Goal: Information Seeking & Learning: Learn about a topic

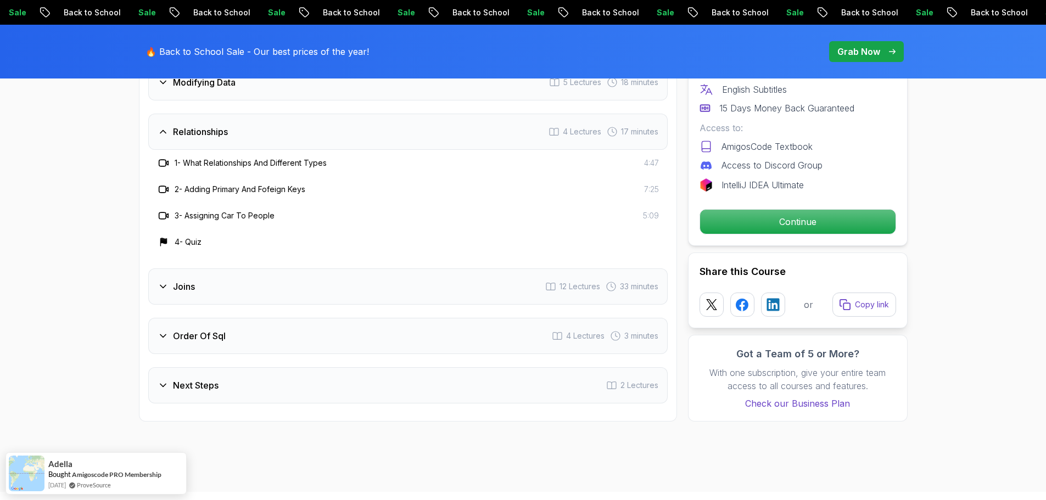
scroll to position [1594, 0]
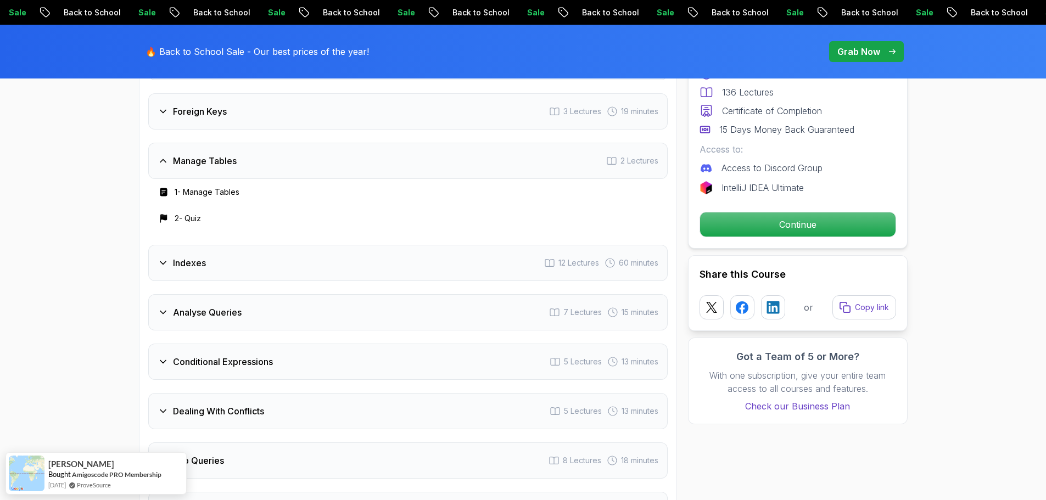
scroll to position [1897, 0]
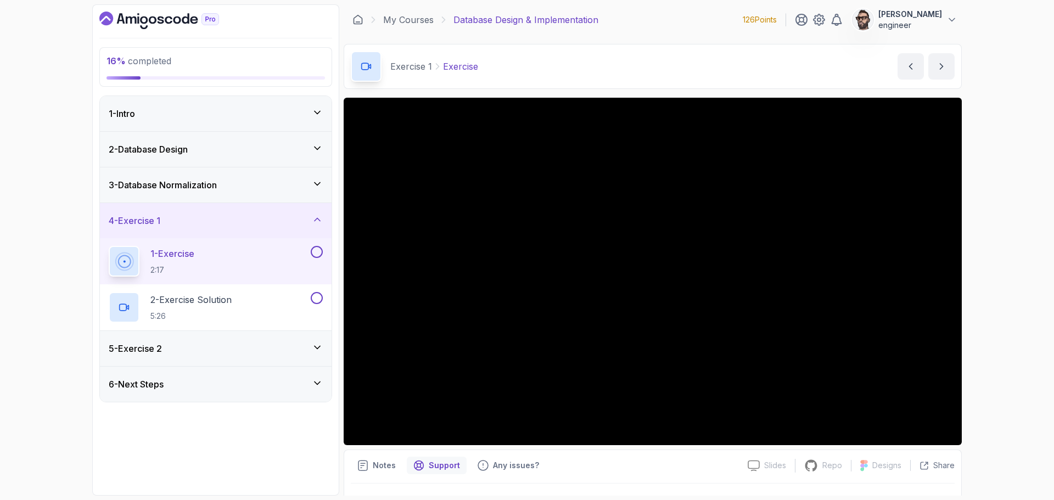
scroll to position [127, 0]
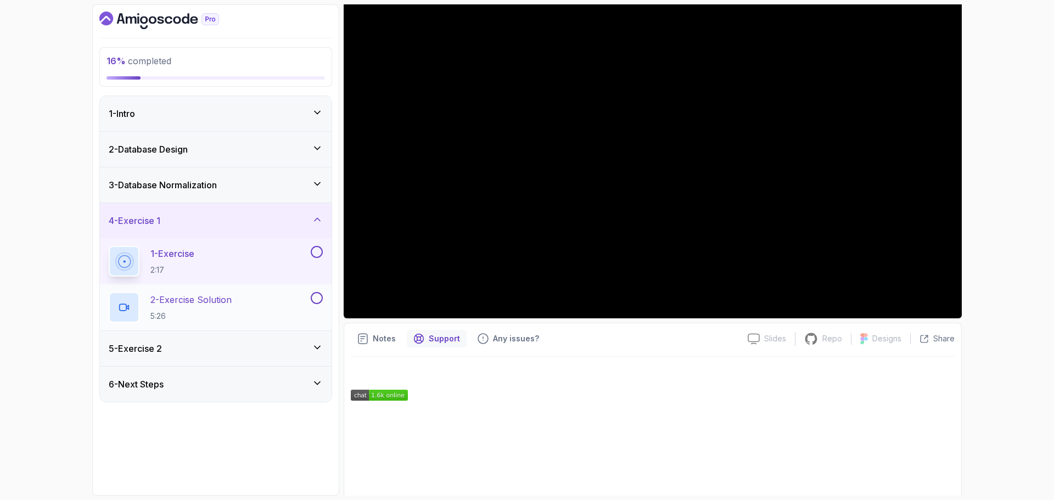
click at [259, 309] on div "2 - Exercise Solution 5:26" at bounding box center [209, 307] width 200 height 31
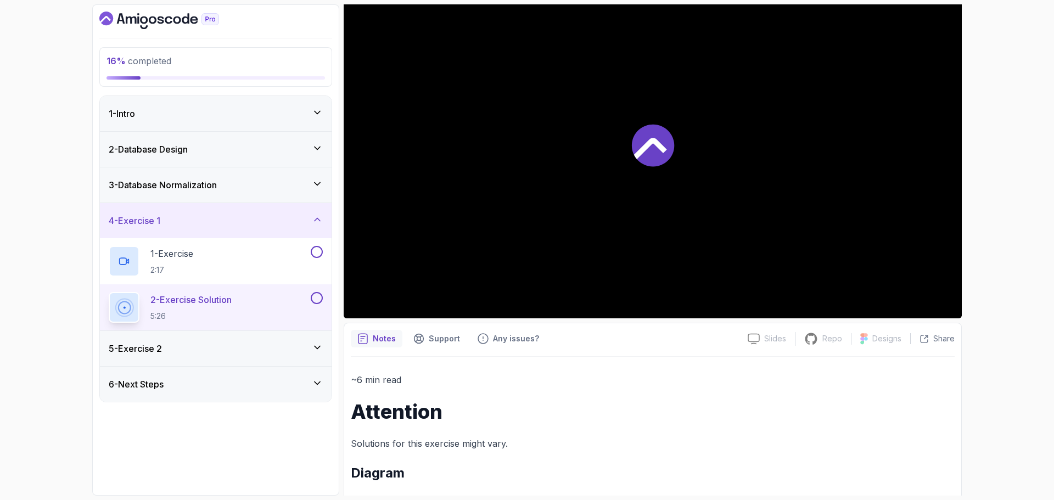
scroll to position [127, 0]
click at [324, 253] on div "1 - Exercise 2:17" at bounding box center [216, 261] width 232 height 46
click at [315, 255] on button at bounding box center [317, 252] width 12 height 12
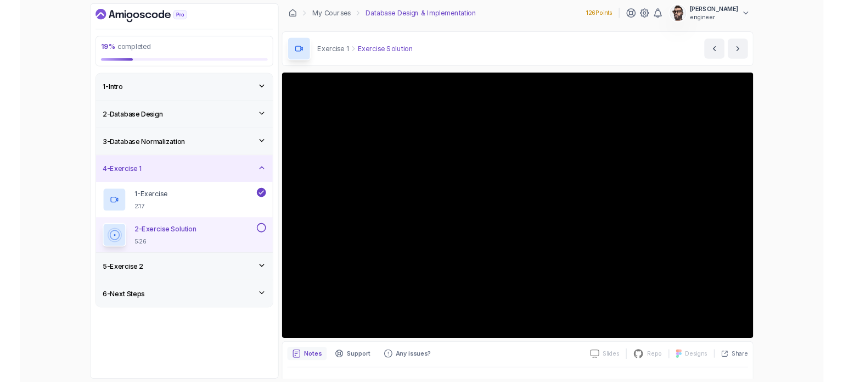
scroll to position [0, 0]
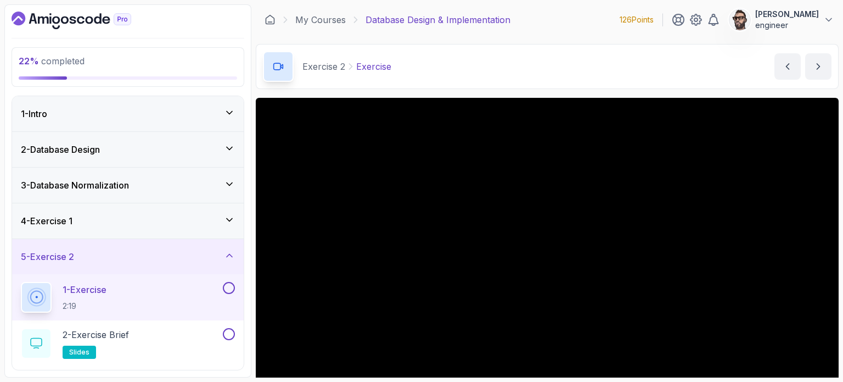
click at [230, 218] on icon at bounding box center [229, 219] width 11 height 11
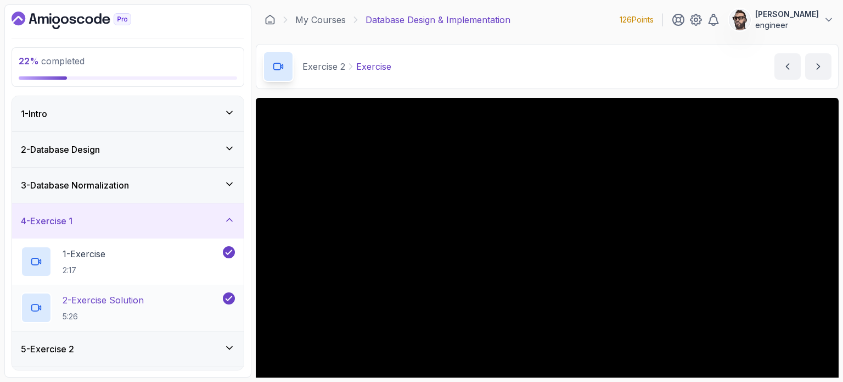
click at [149, 307] on div "2 - Exercise Solution 5:26" at bounding box center [121, 307] width 200 height 31
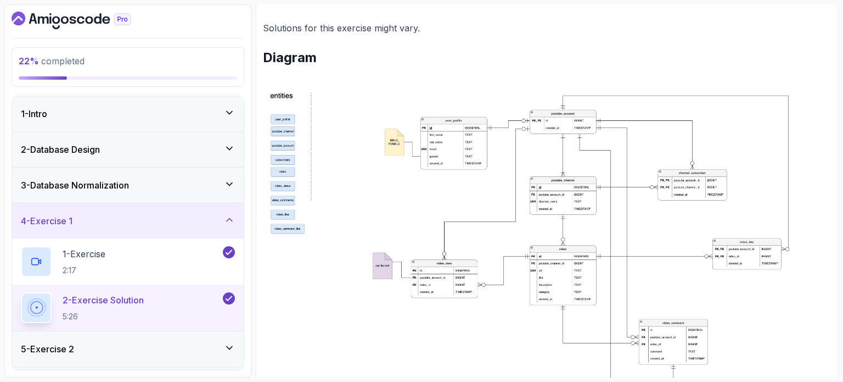
scroll to position [526, 0]
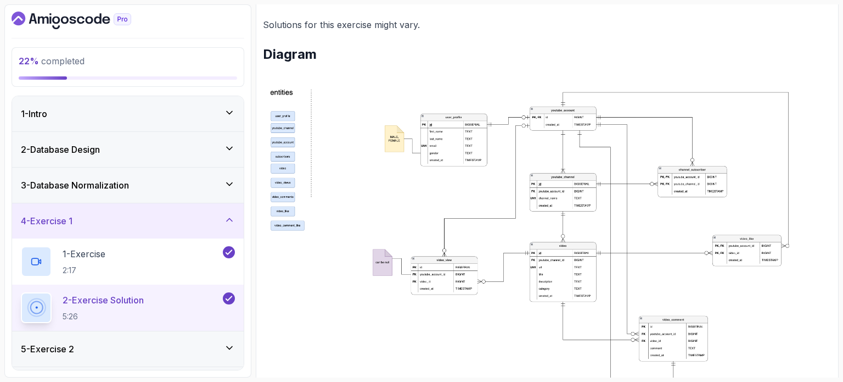
click at [564, 233] on img at bounding box center [547, 254] width 569 height 346
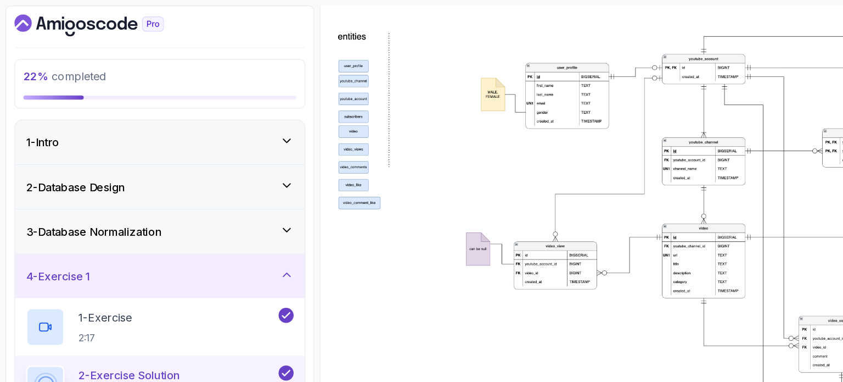
scroll to position [590, 0]
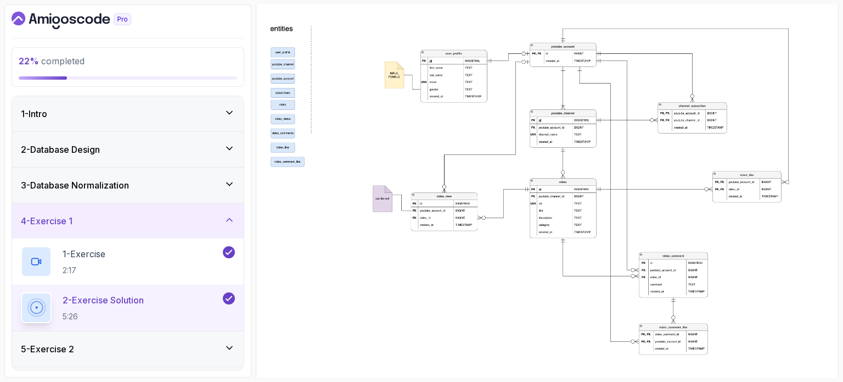
drag, startPoint x: 828, startPoint y: 2, endPoint x: 582, endPoint y: 173, distance: 299.7
click at [582, 173] on img at bounding box center [547, 190] width 569 height 346
